Goal: Task Accomplishment & Management: Manage account settings

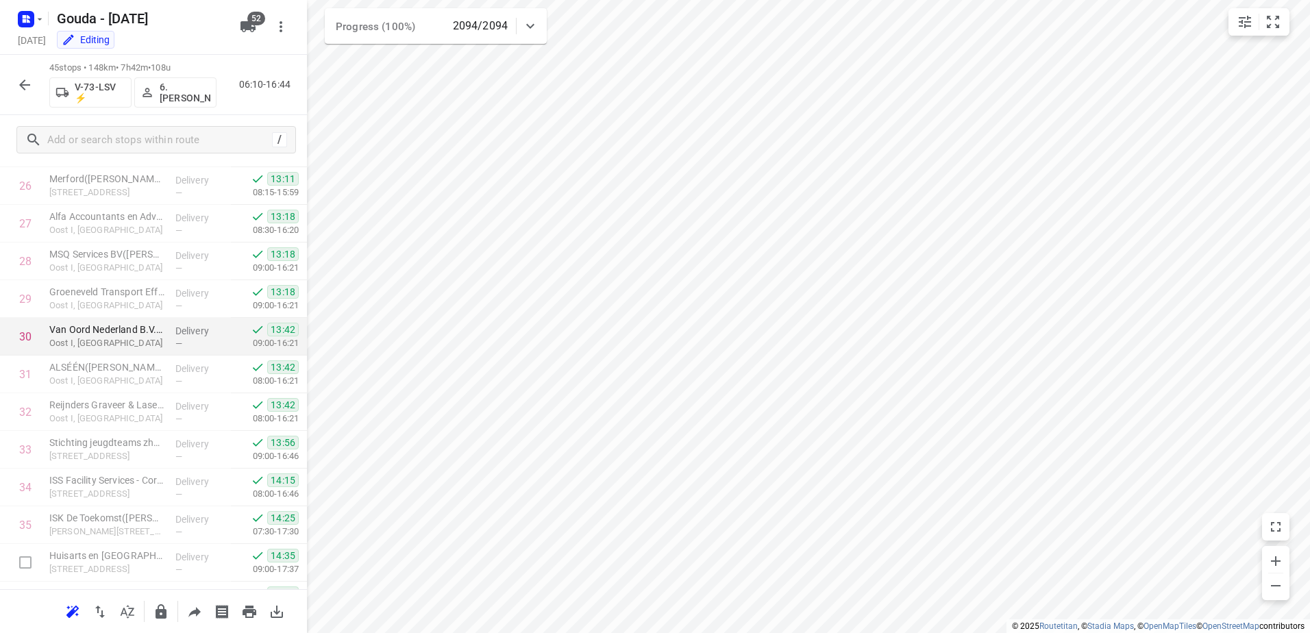
scroll to position [1040, 0]
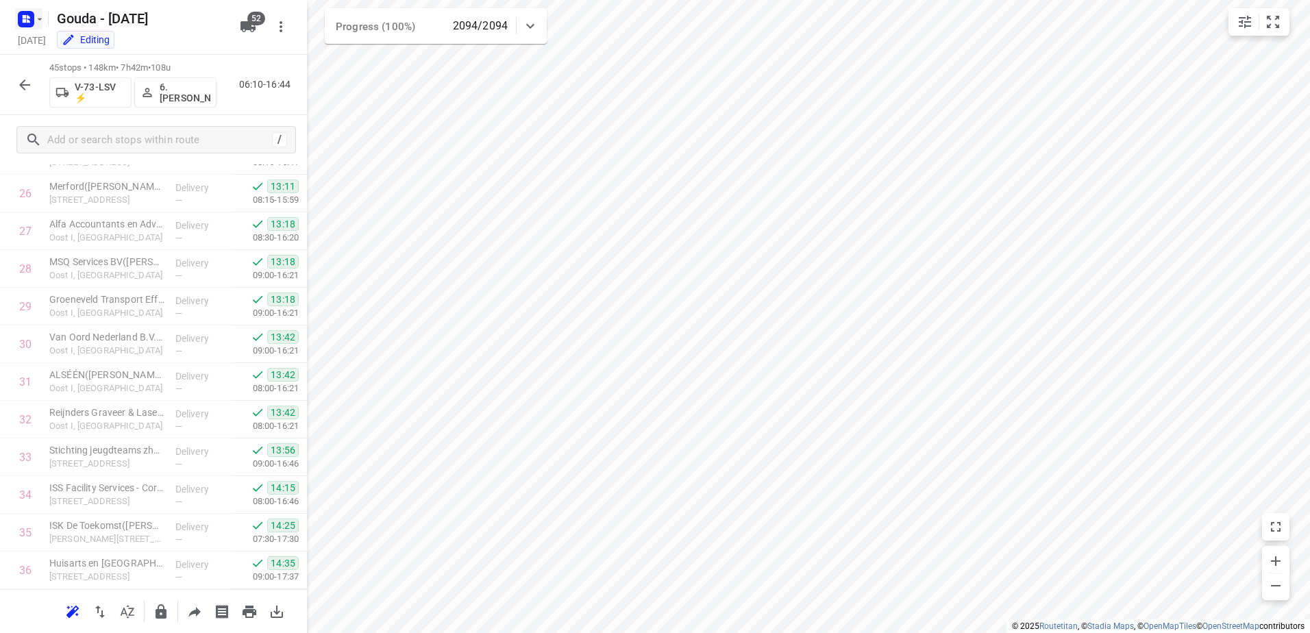
click at [29, 23] on rect "button" at bounding box center [26, 19] width 16 height 16
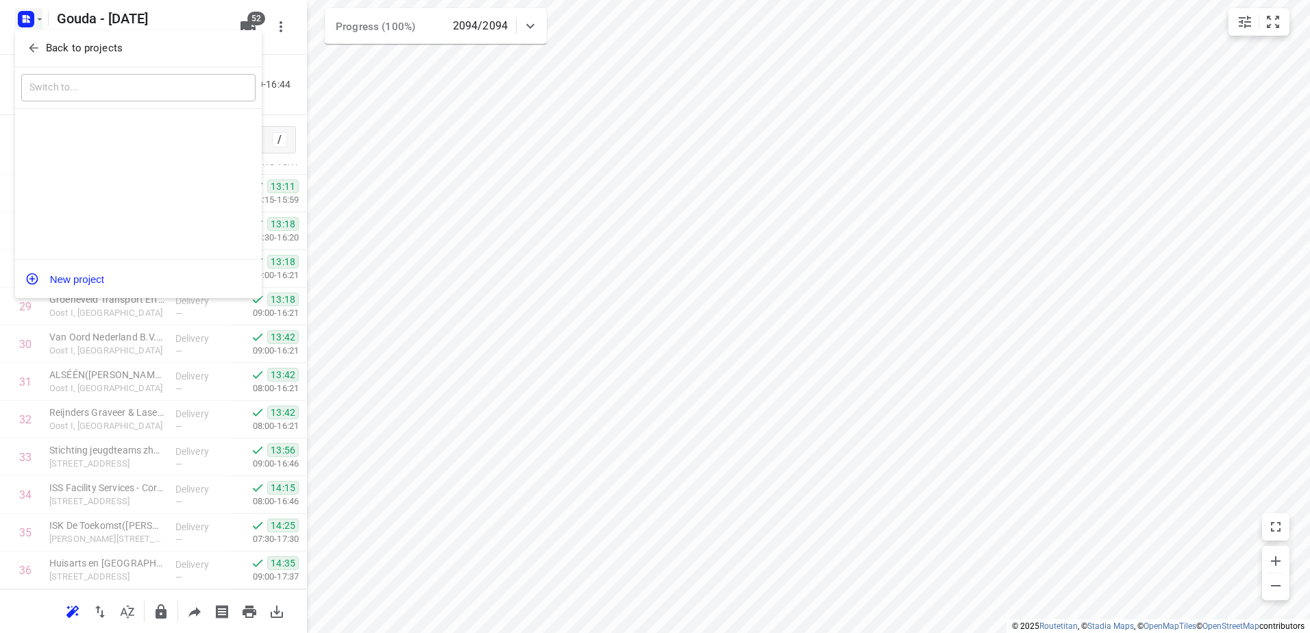
click at [41, 40] on button "Back to projects" at bounding box center [138, 48] width 234 height 23
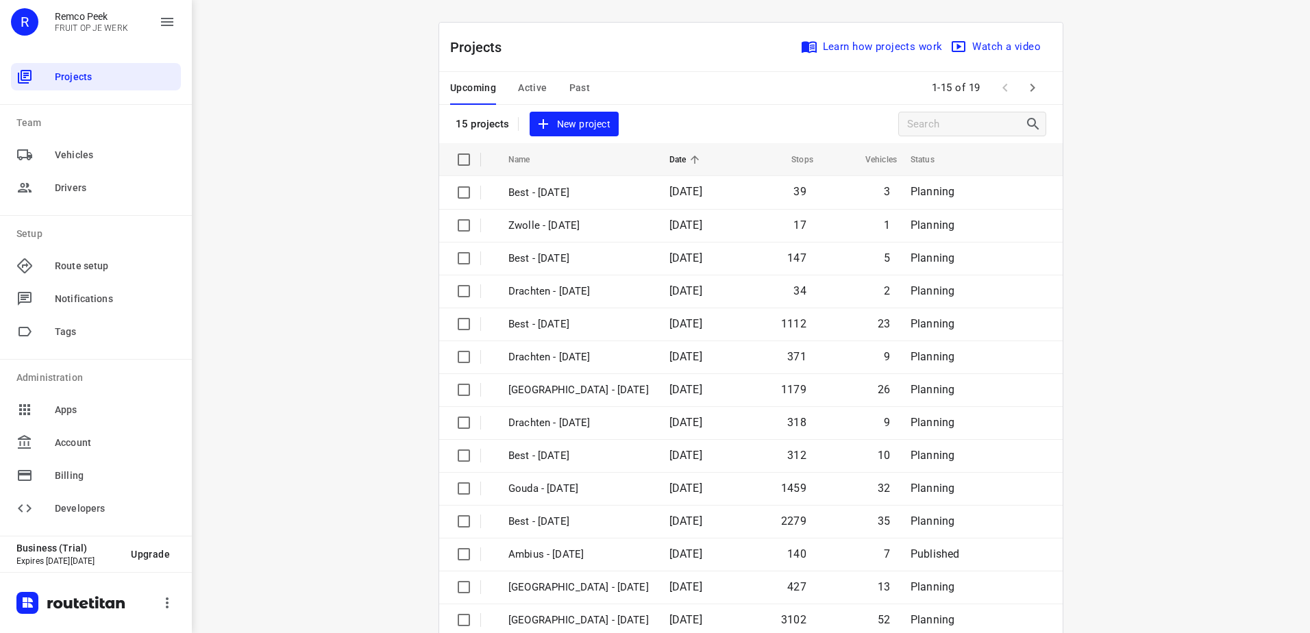
click at [577, 85] on span "Past" at bounding box center [579, 87] width 21 height 17
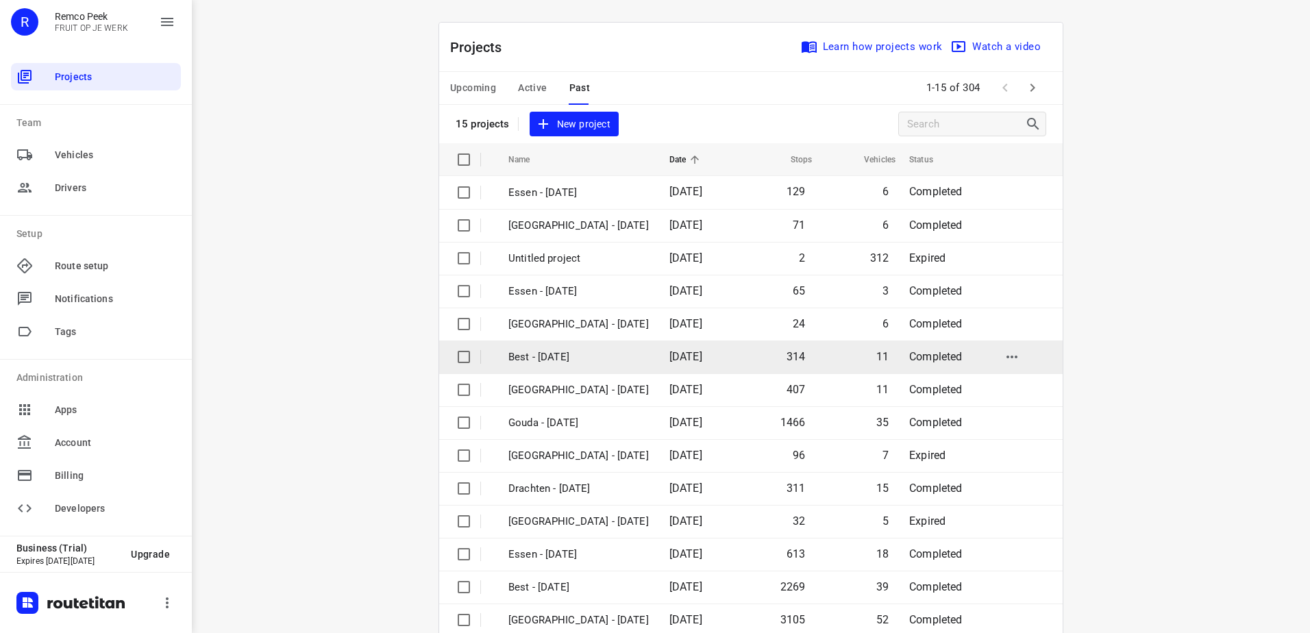
click at [590, 352] on p "Best - Tuesday" at bounding box center [578, 357] width 140 height 16
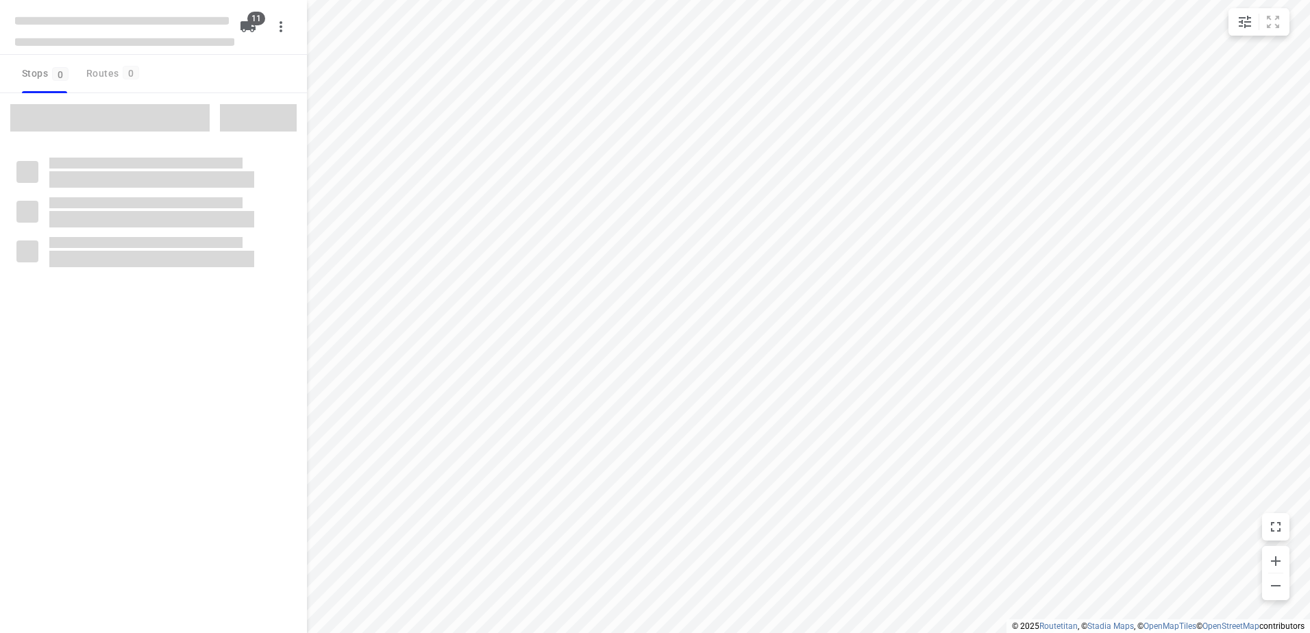
checkbox input "true"
